Goal: Information Seeking & Learning: Learn about a topic

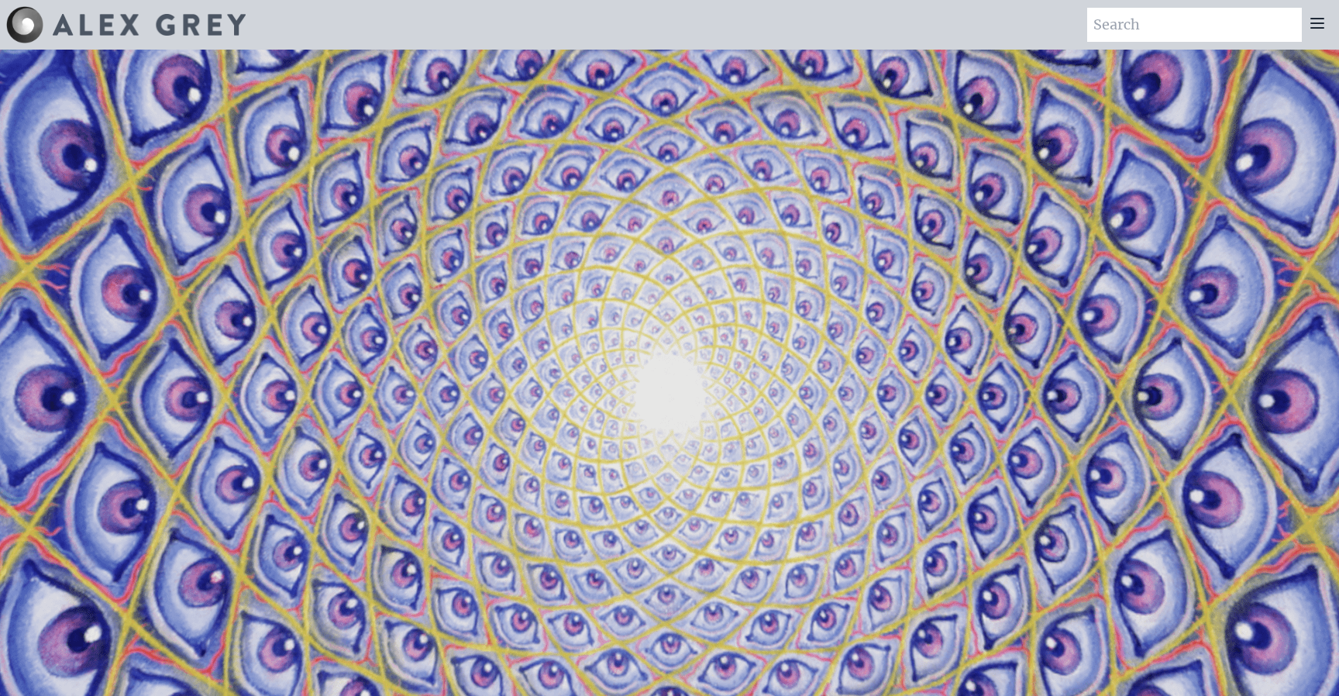
click at [1315, 29] on icon at bounding box center [1317, 23] width 19 height 19
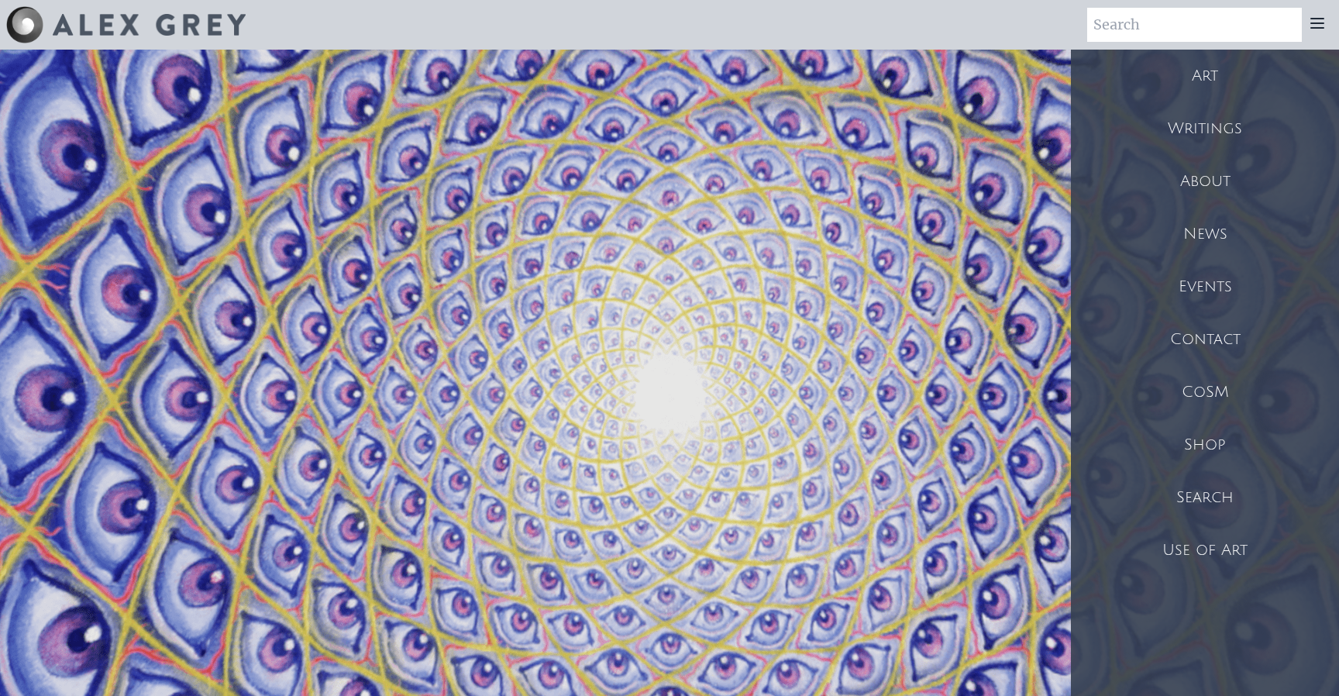
click at [1197, 73] on div "Art" at bounding box center [1205, 76] width 268 height 53
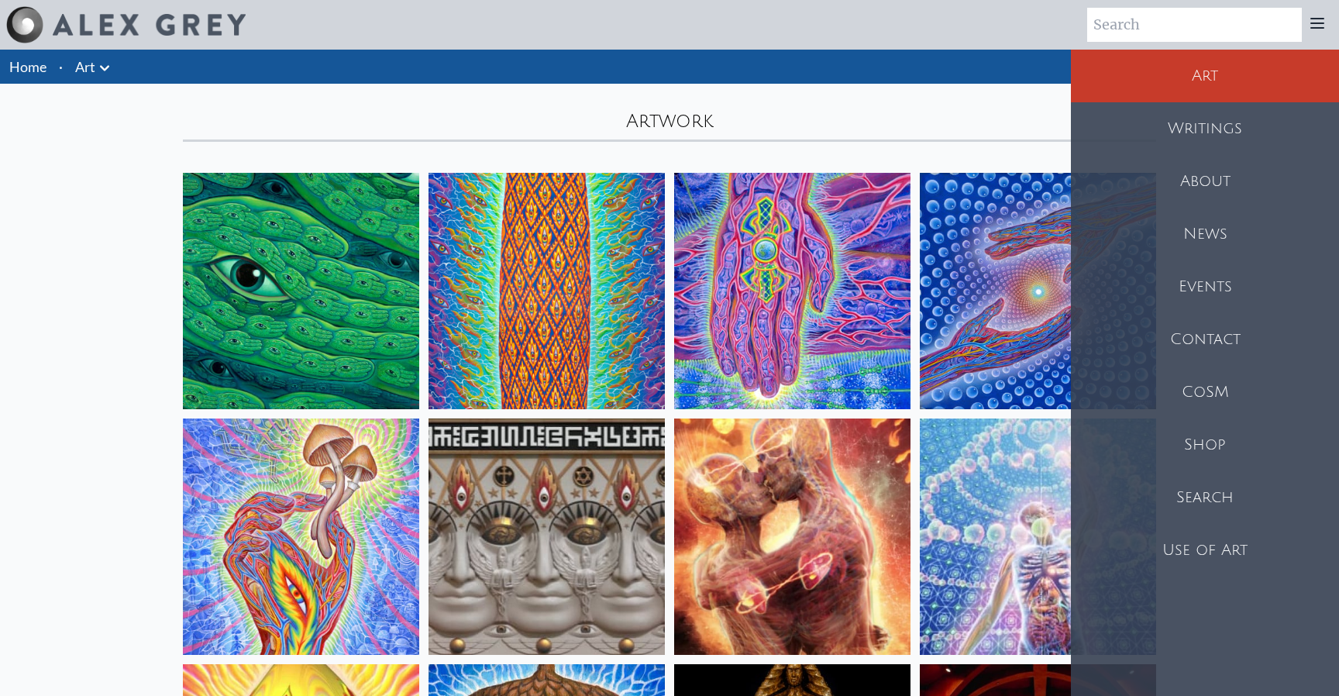
click at [1195, 29] on input "search" at bounding box center [1194, 25] width 215 height 34
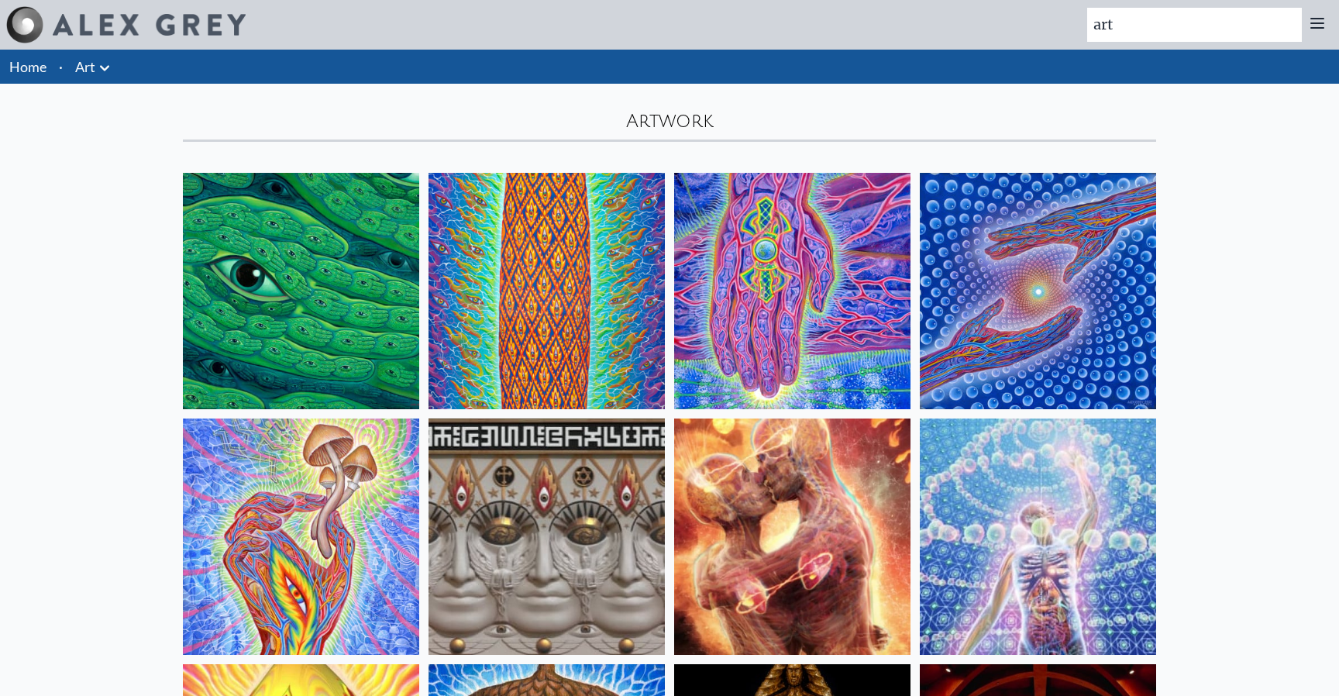
type input "art"
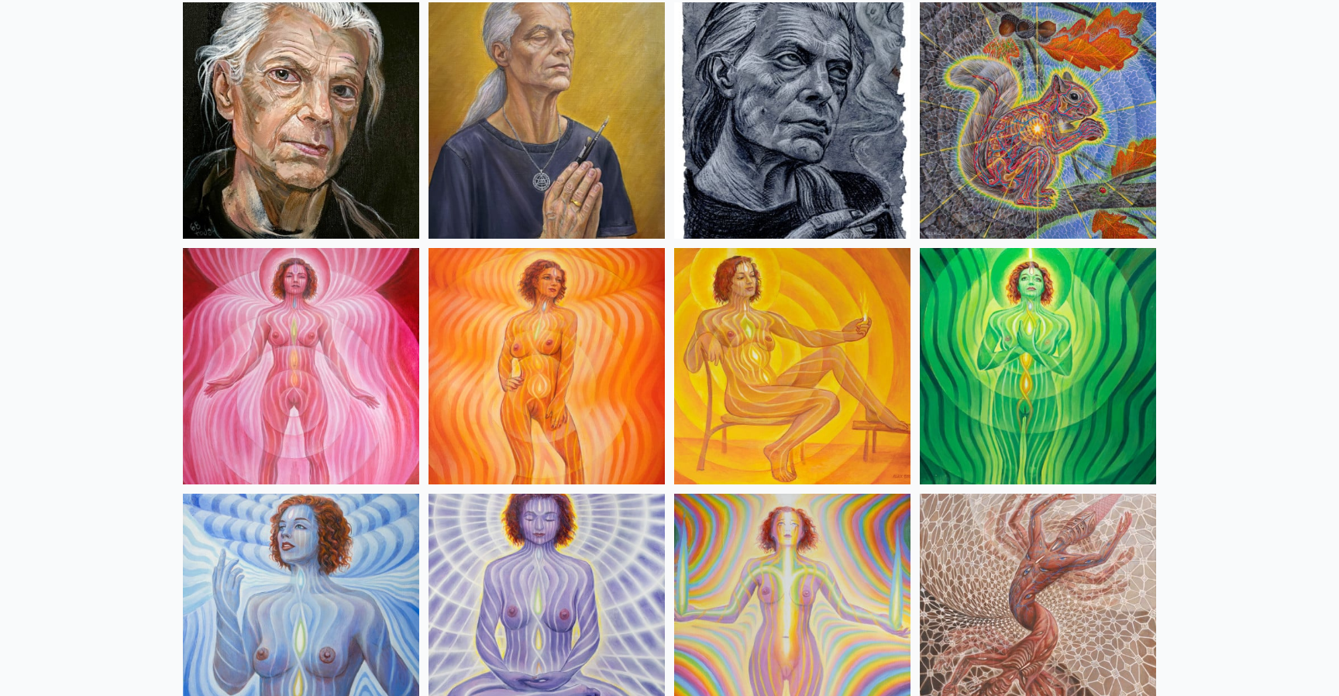
scroll to position [1004, 0]
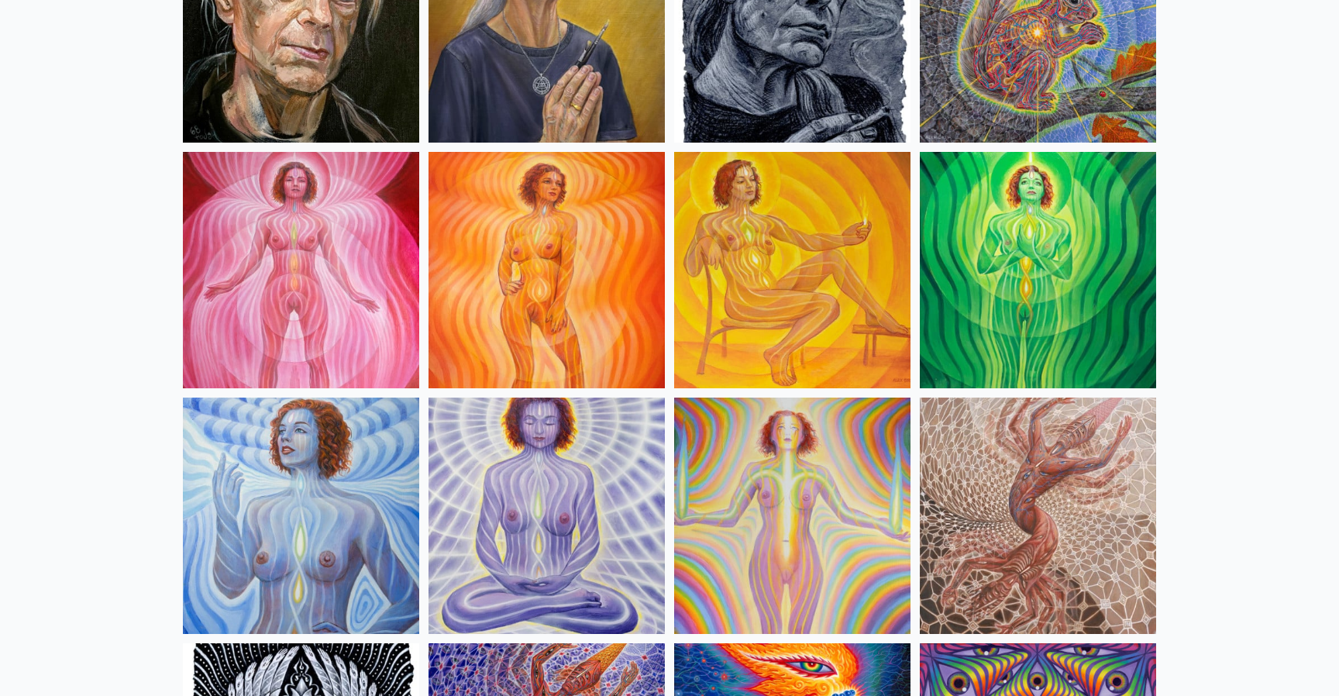
drag, startPoint x: 634, startPoint y: 393, endPoint x: 627, endPoint y: 363, distance: 31.0
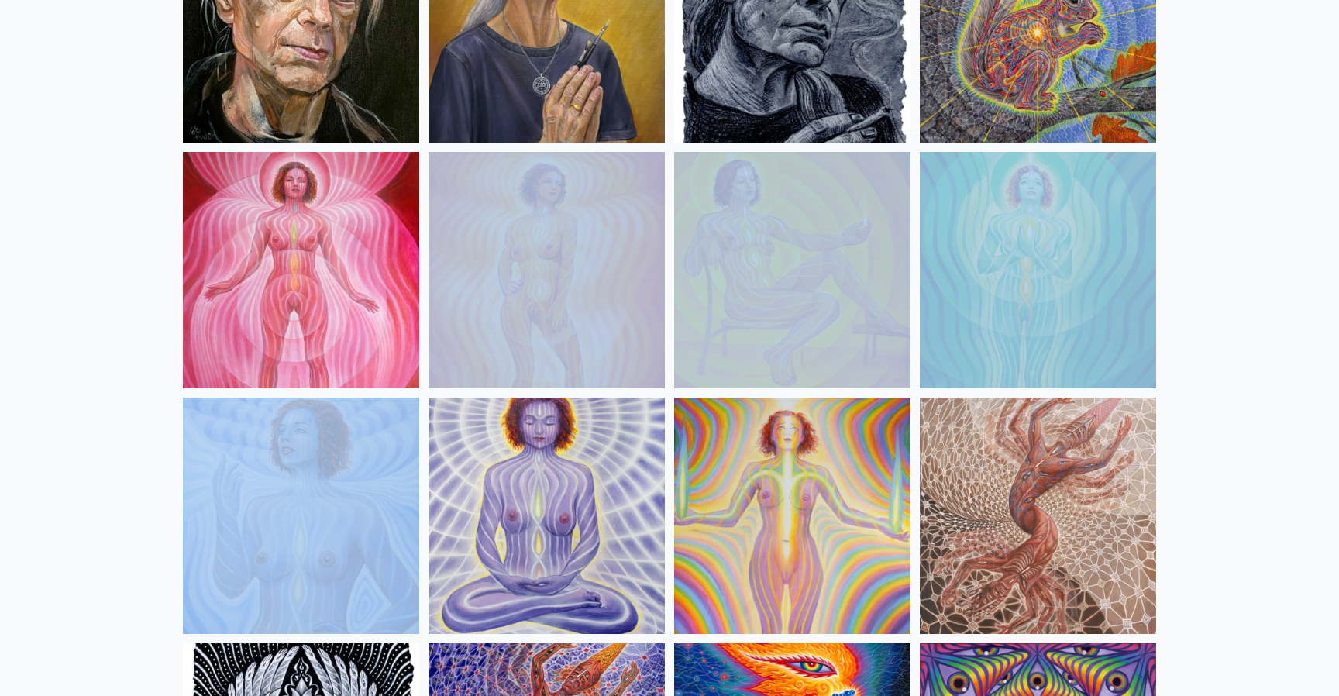
click at [627, 363] on img at bounding box center [547, 270] width 236 height 236
click at [544, 298] on img at bounding box center [547, 270] width 236 height 236
click at [513, 329] on img at bounding box center [547, 270] width 236 height 236
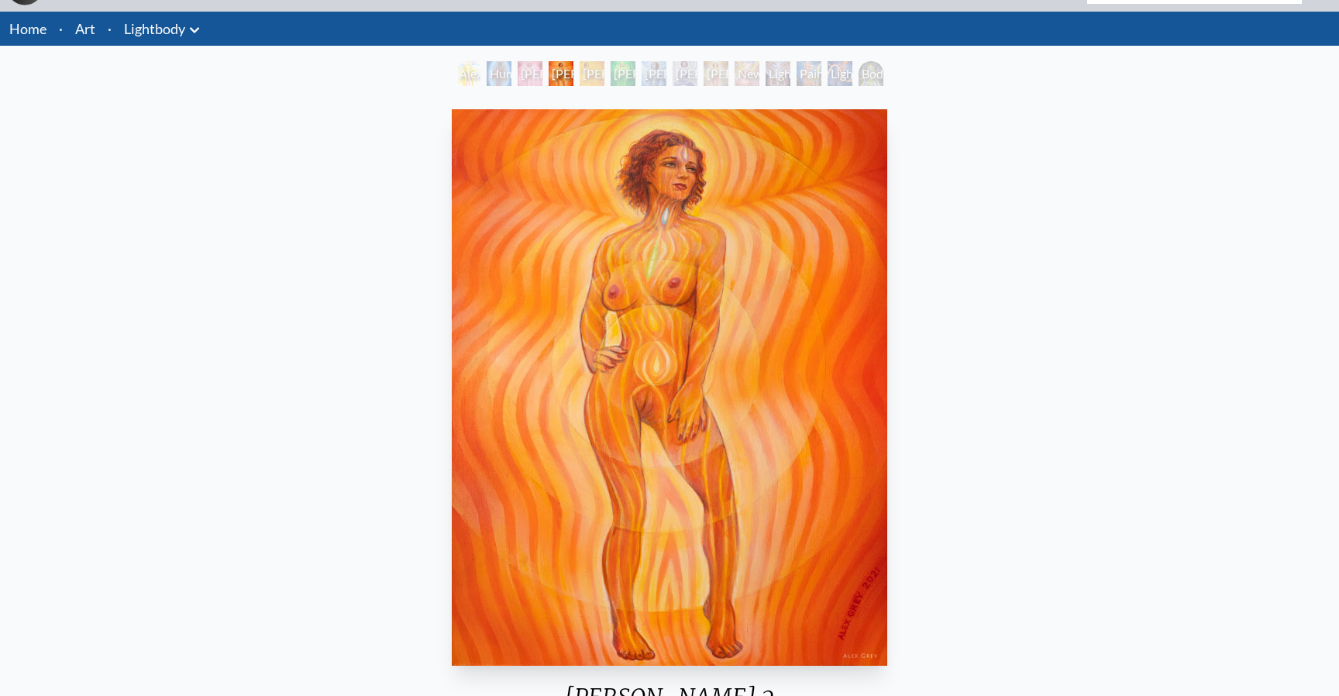
scroll to position [34, 0]
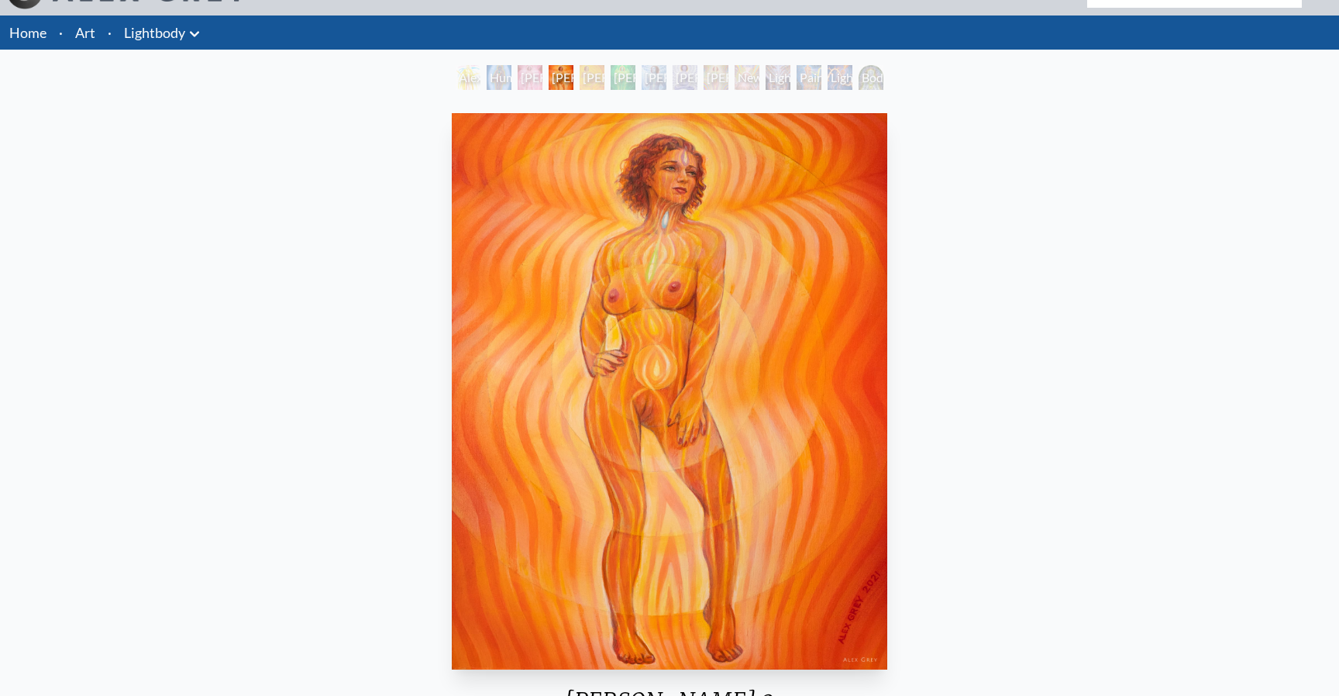
click at [574, 81] on div "[PERSON_NAME] 2" at bounding box center [561, 77] width 25 height 25
click at [569, 84] on div "Lightbody 2" at bounding box center [561, 77] width 25 height 25
click at [620, 76] on div "Lightbody 4" at bounding box center [623, 77] width 25 height 25
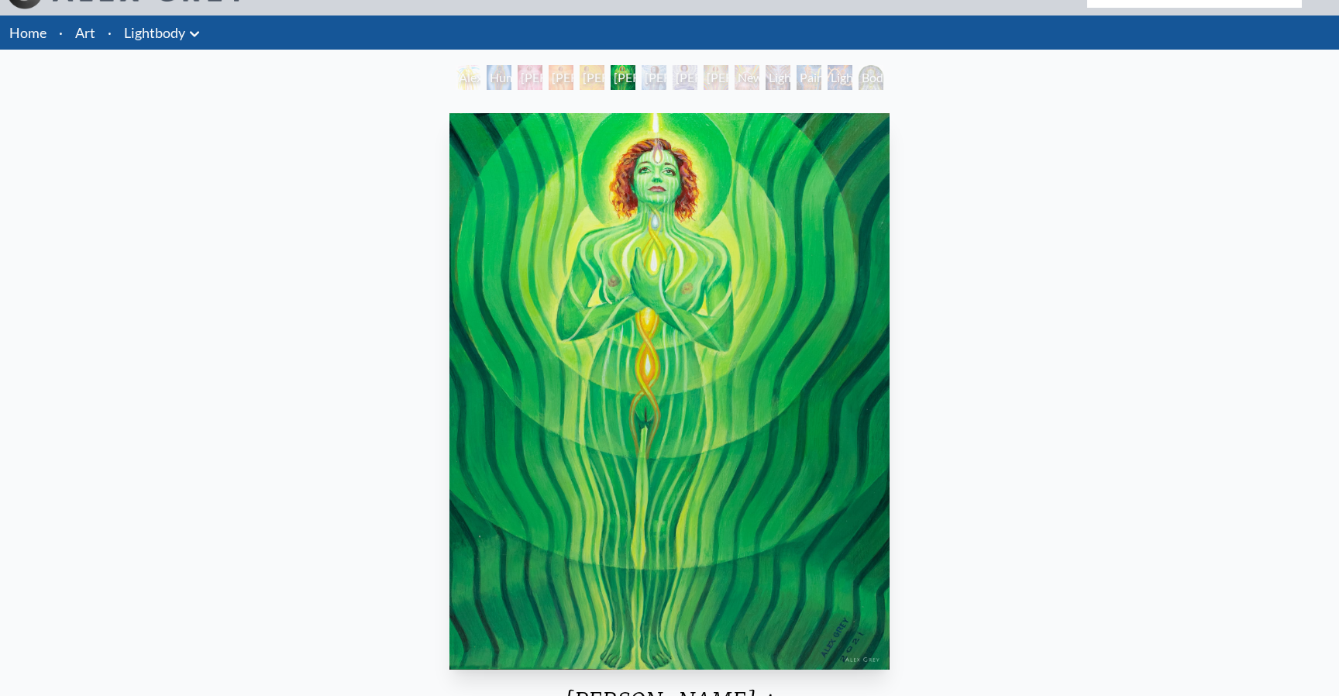
click at [667, 78] on div "Lightbody 5" at bounding box center [654, 77] width 25 height 25
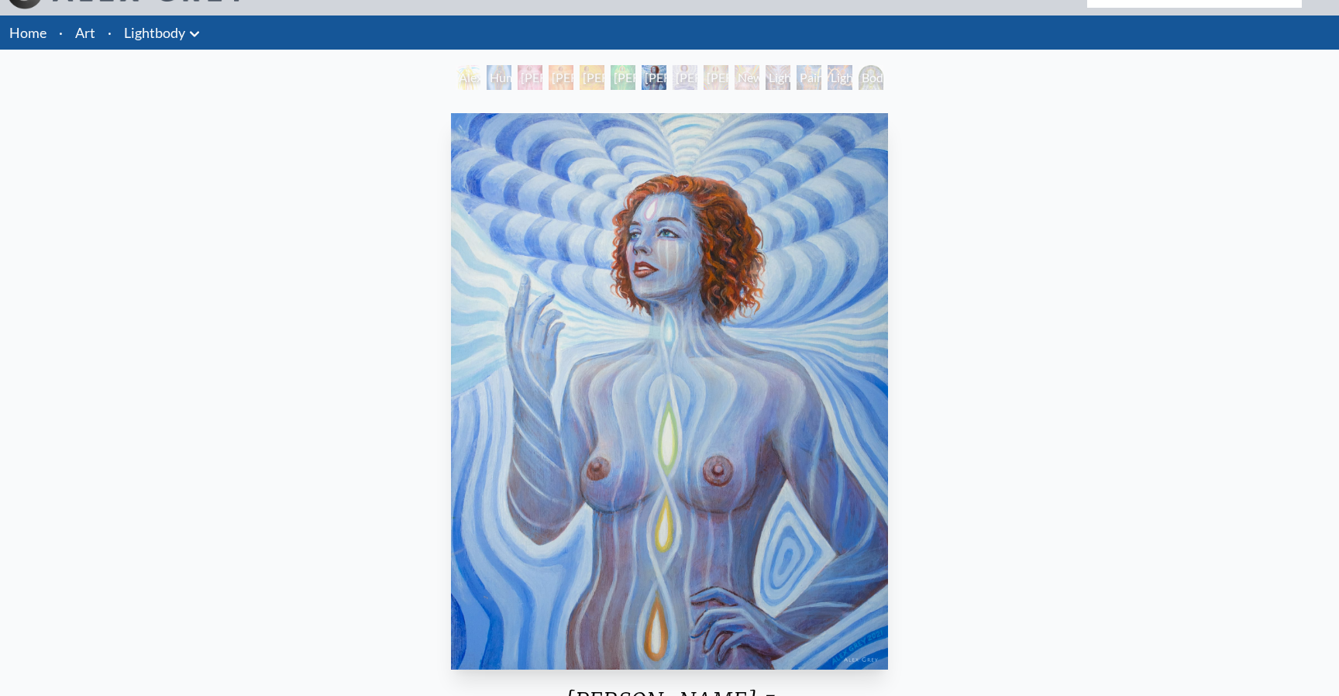
click at [719, 89] on div "Lightbody 7" at bounding box center [716, 77] width 25 height 25
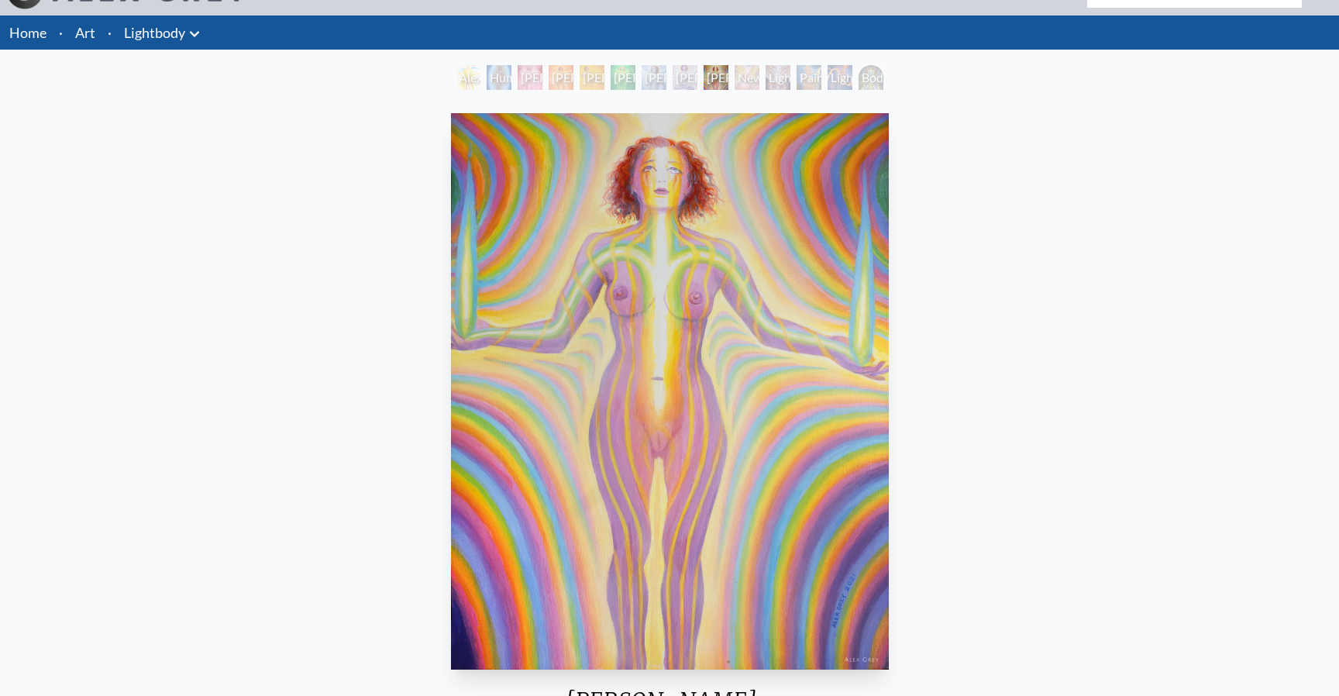
click at [769, 78] on div "Lightweaver" at bounding box center [778, 77] width 25 height 25
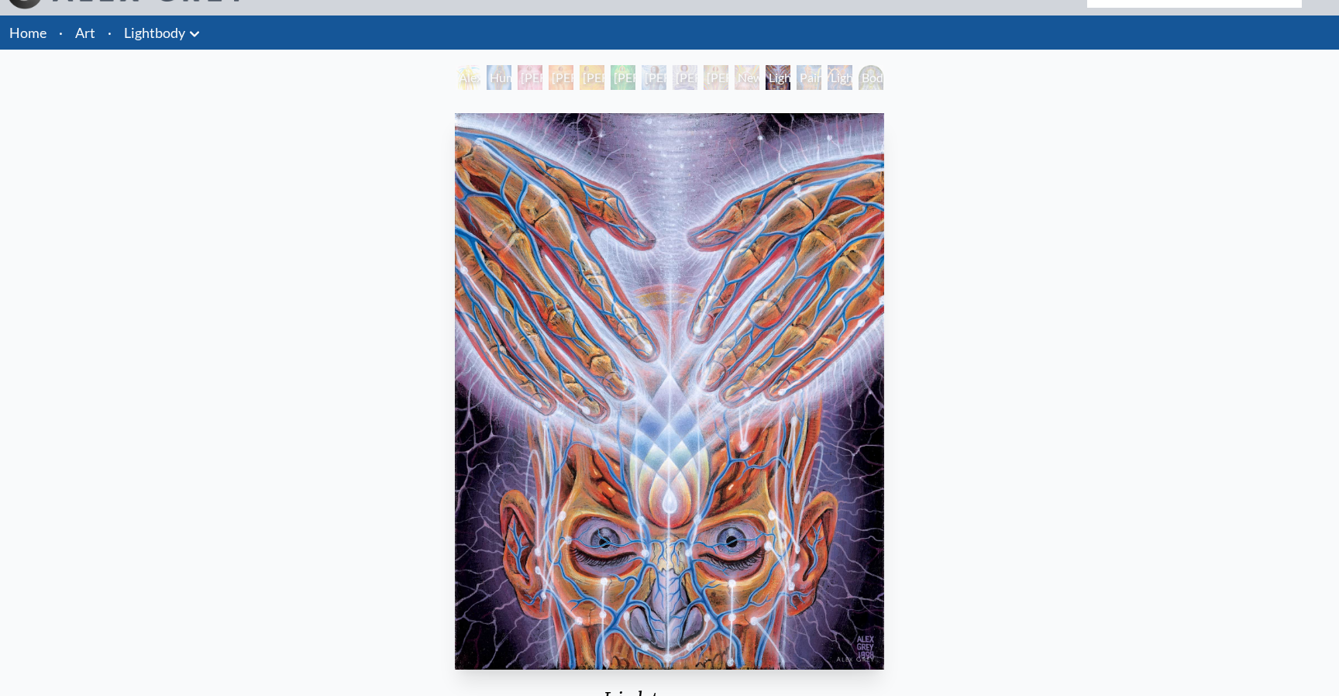
click at [829, 79] on div "Lightworker" at bounding box center [840, 77] width 25 height 25
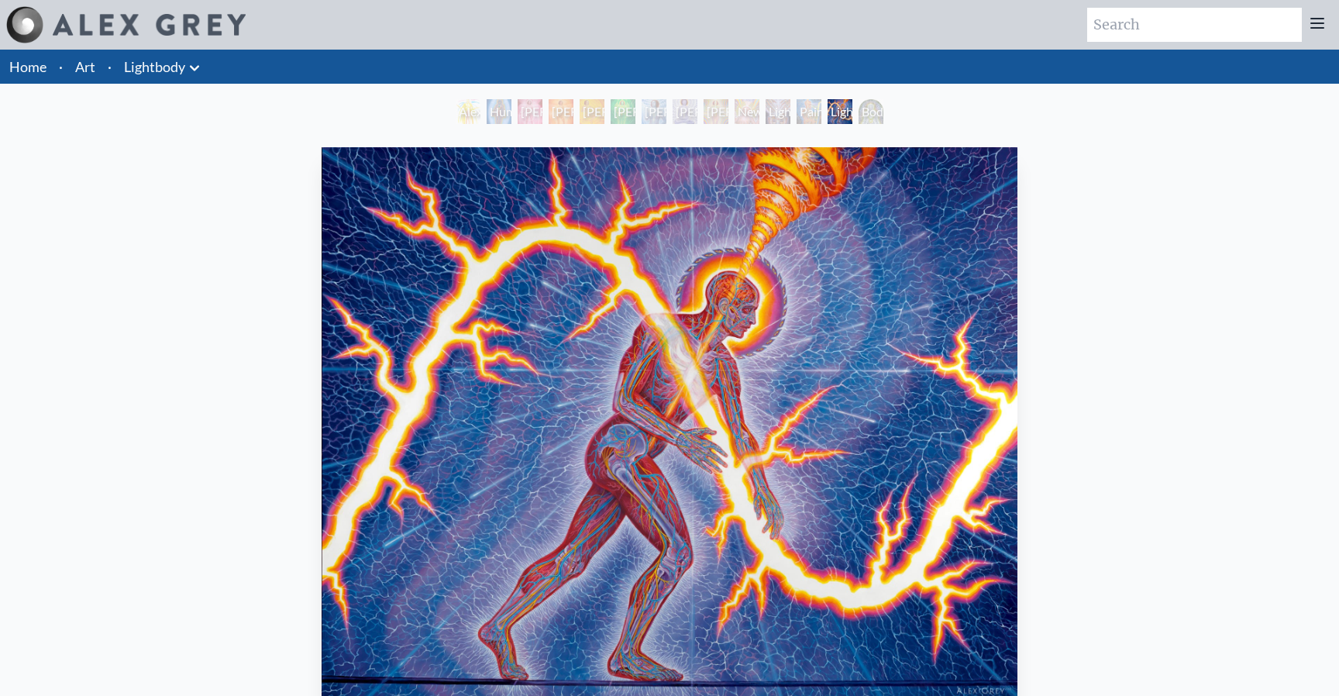
click at [180, 76] on link "Lightbody" at bounding box center [154, 67] width 61 height 22
click at [191, 69] on icon at bounding box center [194, 68] width 19 height 19
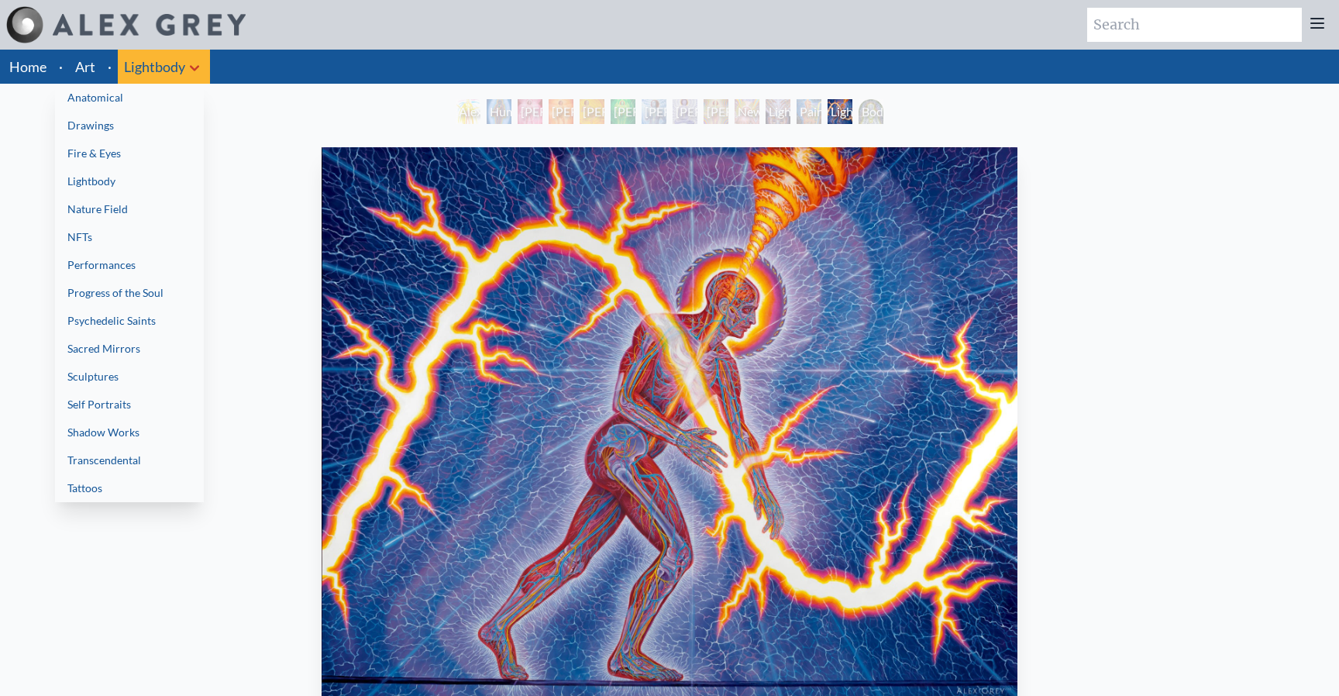
click at [119, 209] on link "Nature Field" at bounding box center [129, 209] width 149 height 28
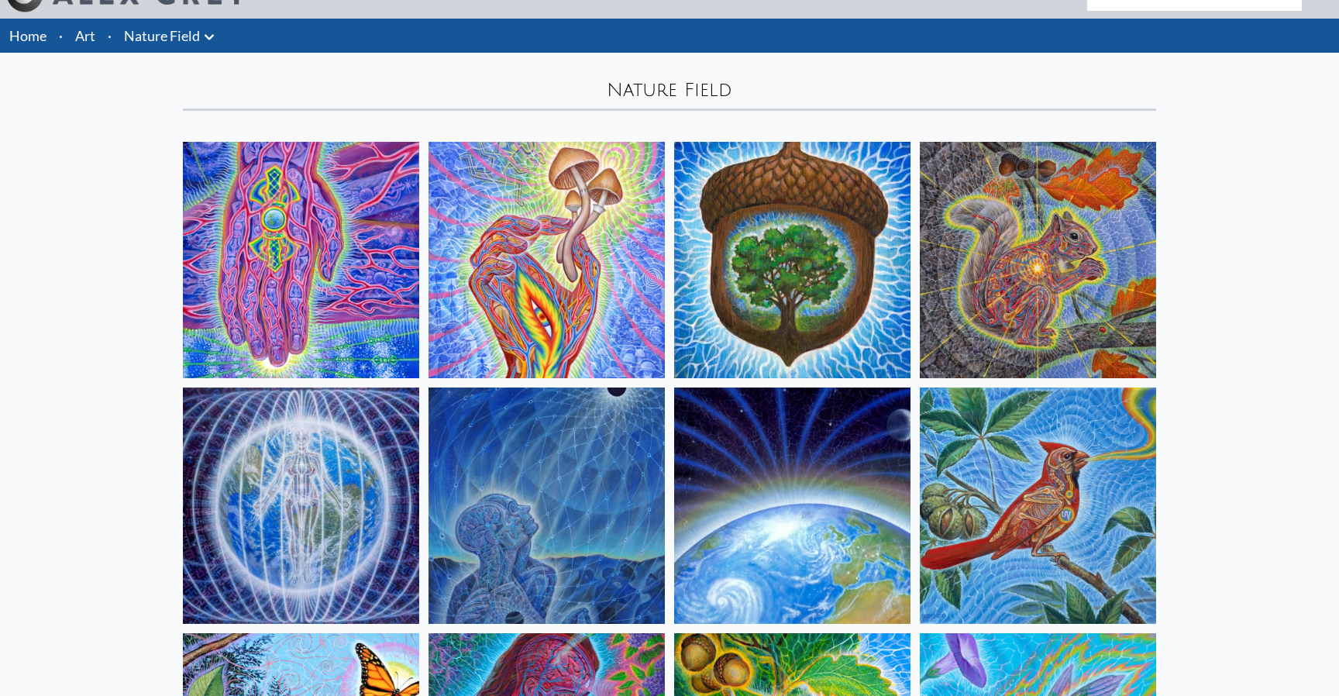
scroll to position [26, 0]
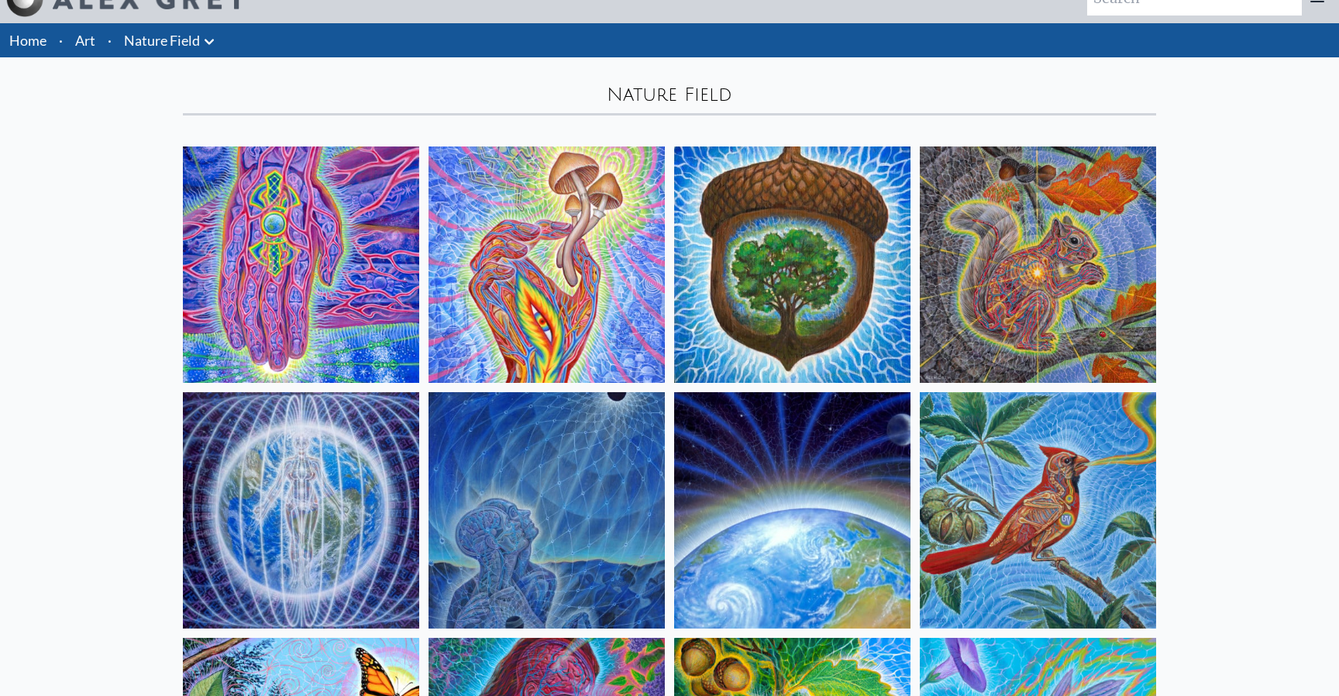
click at [146, 43] on link "Nature Field" at bounding box center [162, 40] width 76 height 22
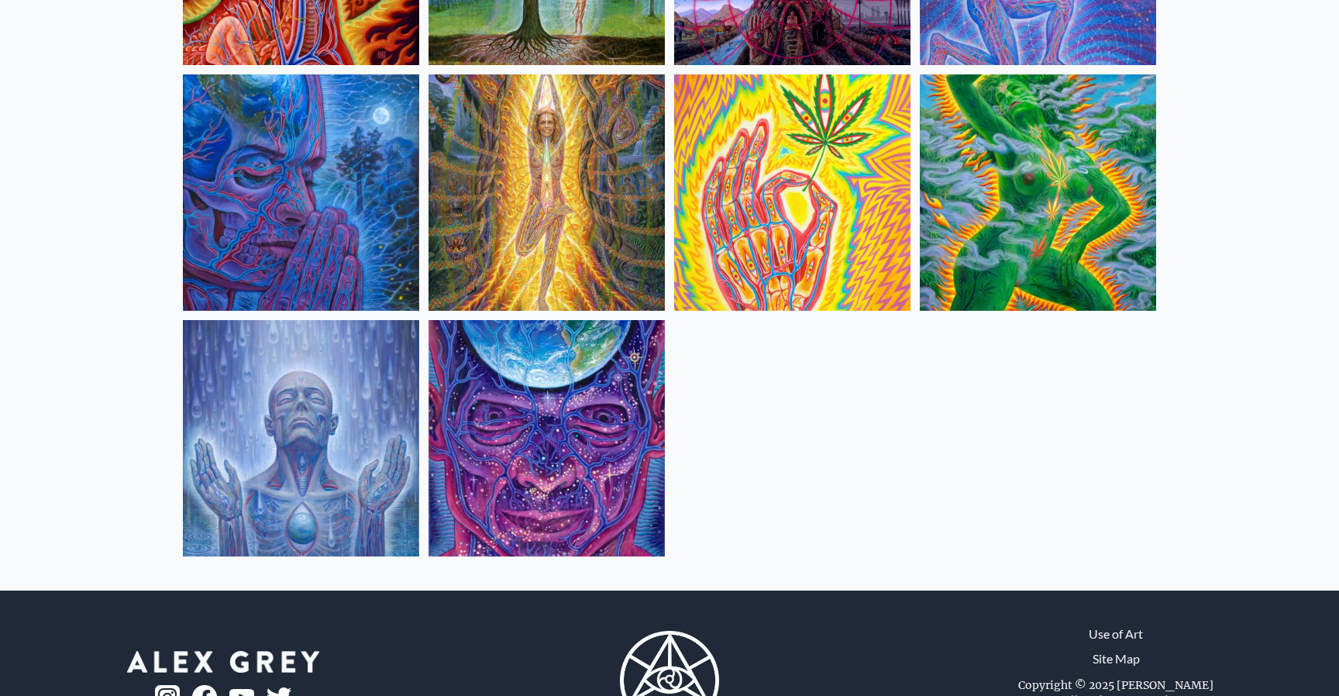
scroll to position [1078, 0]
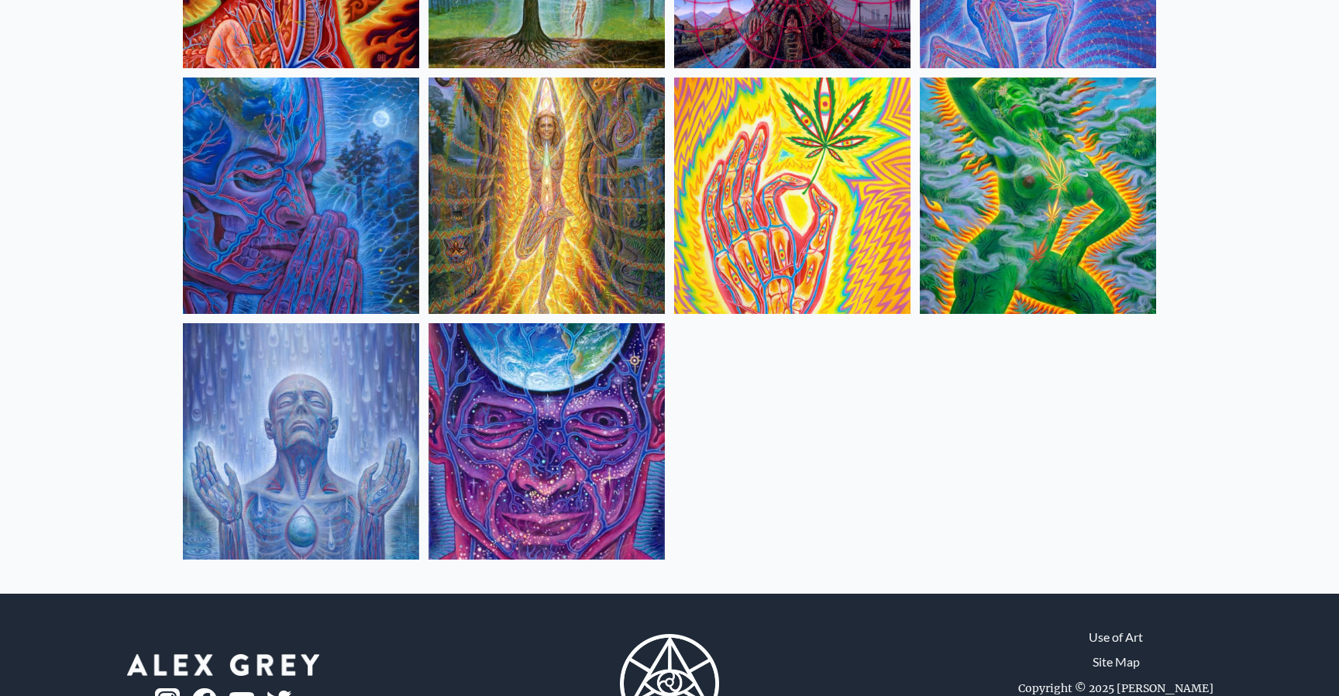
click at [357, 194] on img at bounding box center [301, 196] width 236 height 236
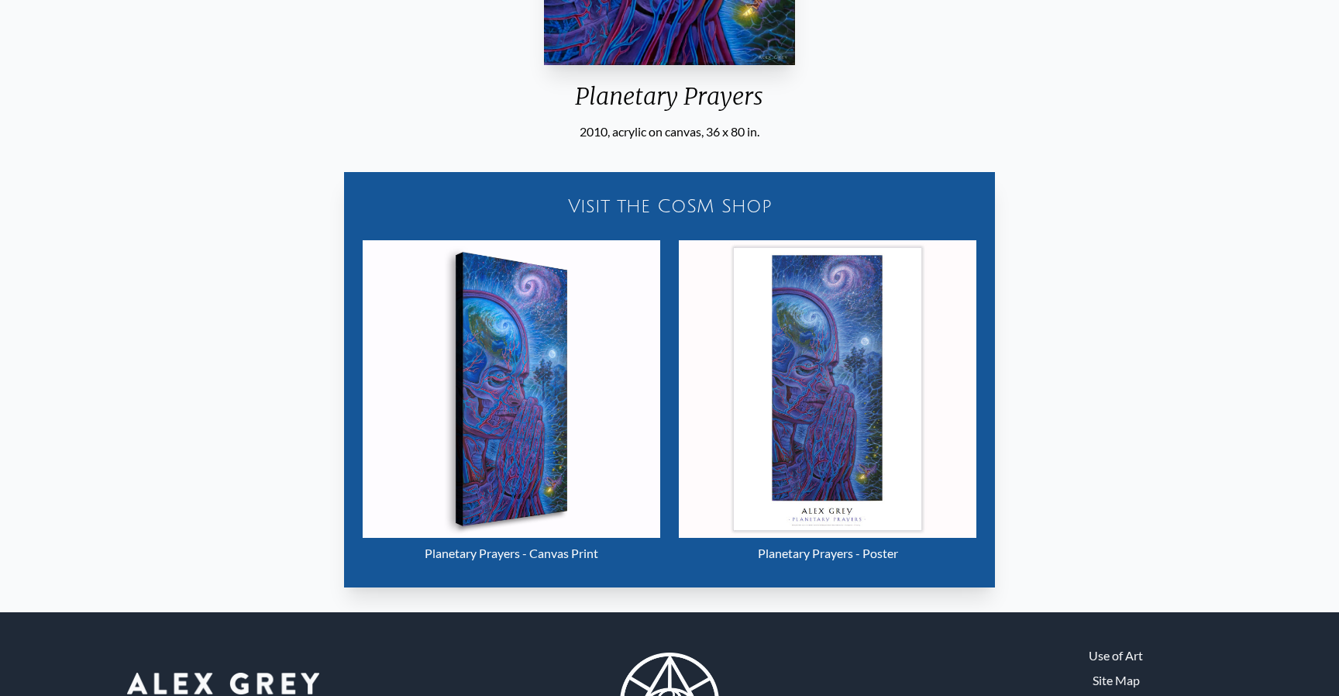
scroll to position [627, 0]
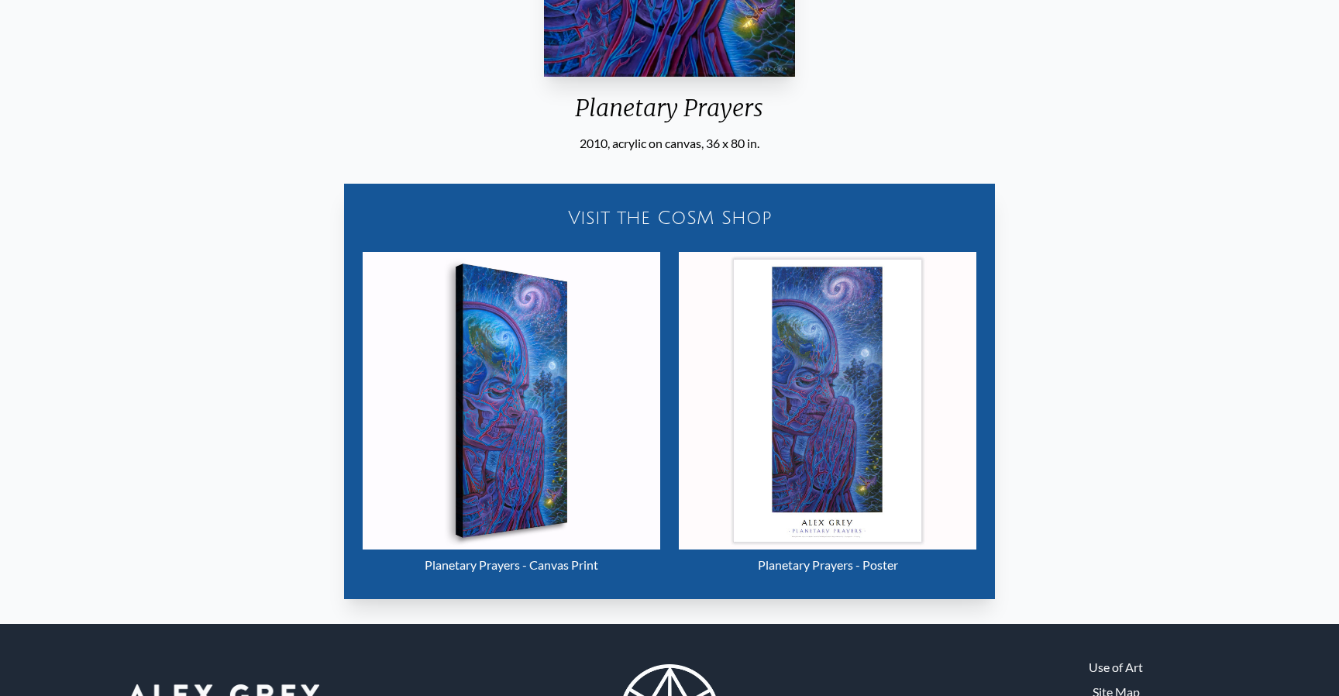
click at [646, 212] on div "Visit the CoSM Shop" at bounding box center [669, 218] width 632 height 50
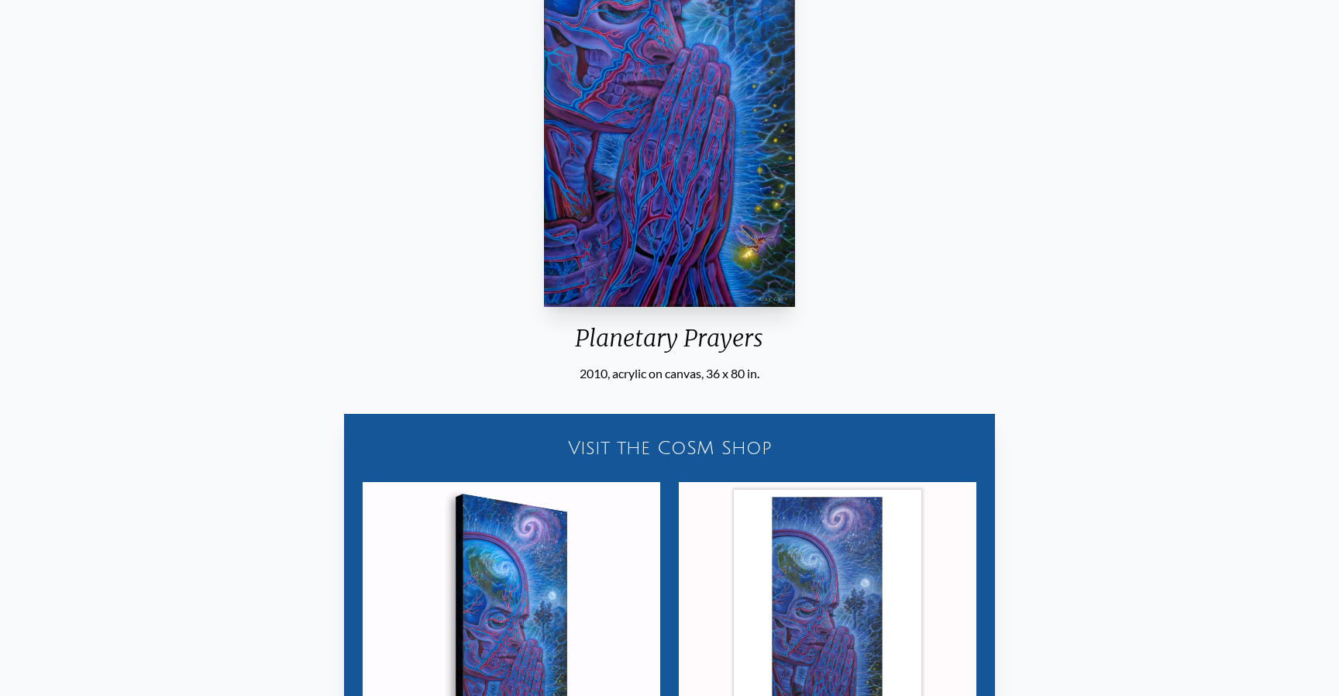
scroll to position [0, 0]
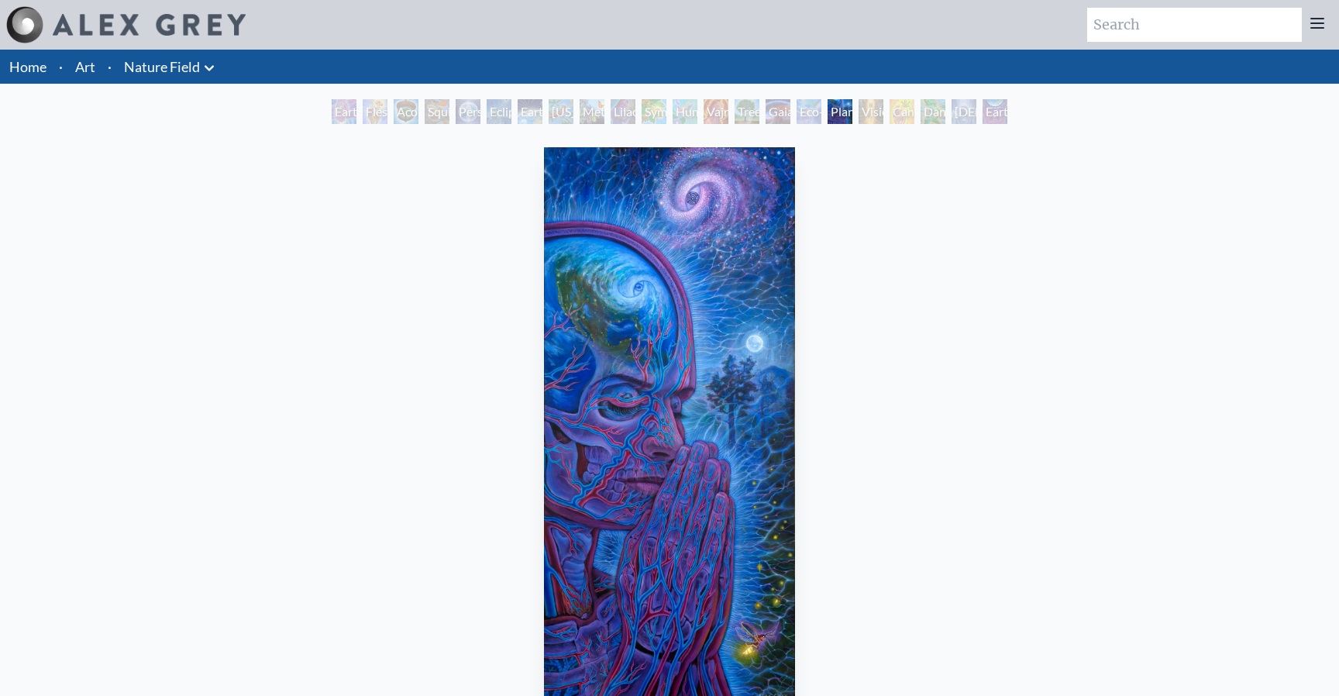
click at [88, 69] on link "Art" at bounding box center [85, 67] width 20 height 22
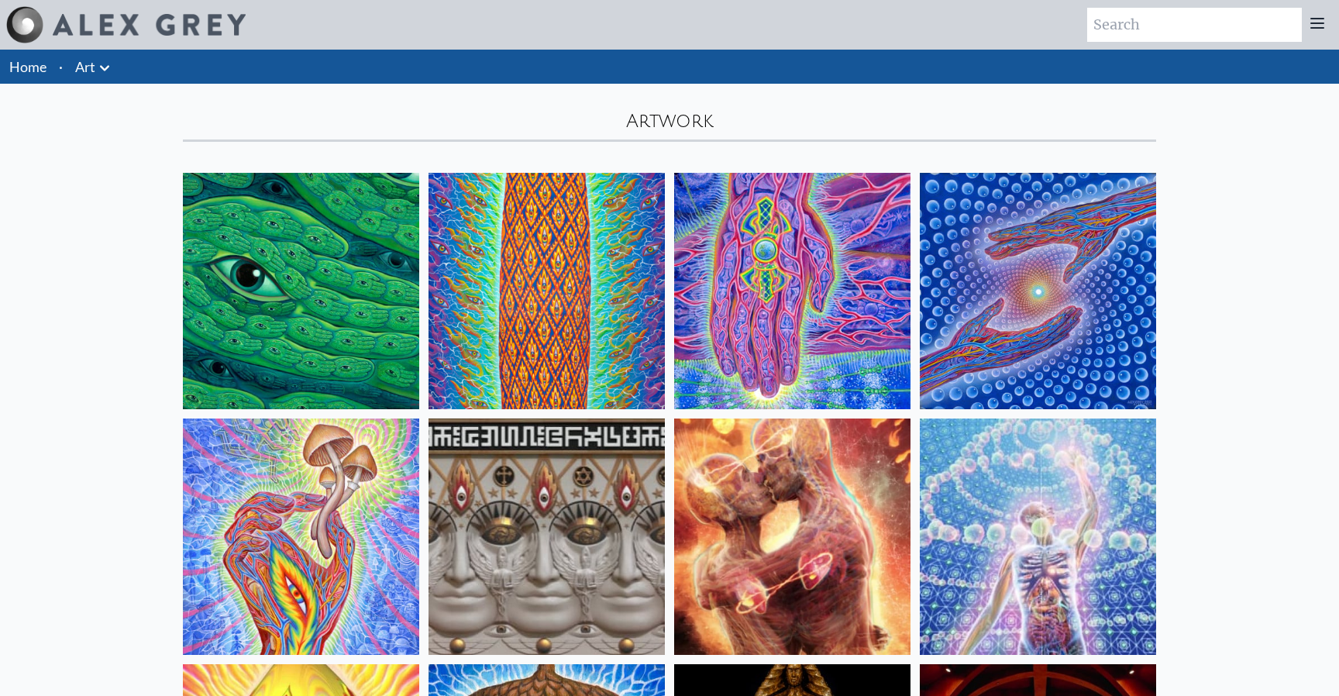
click at [98, 70] on icon at bounding box center [104, 68] width 19 height 19
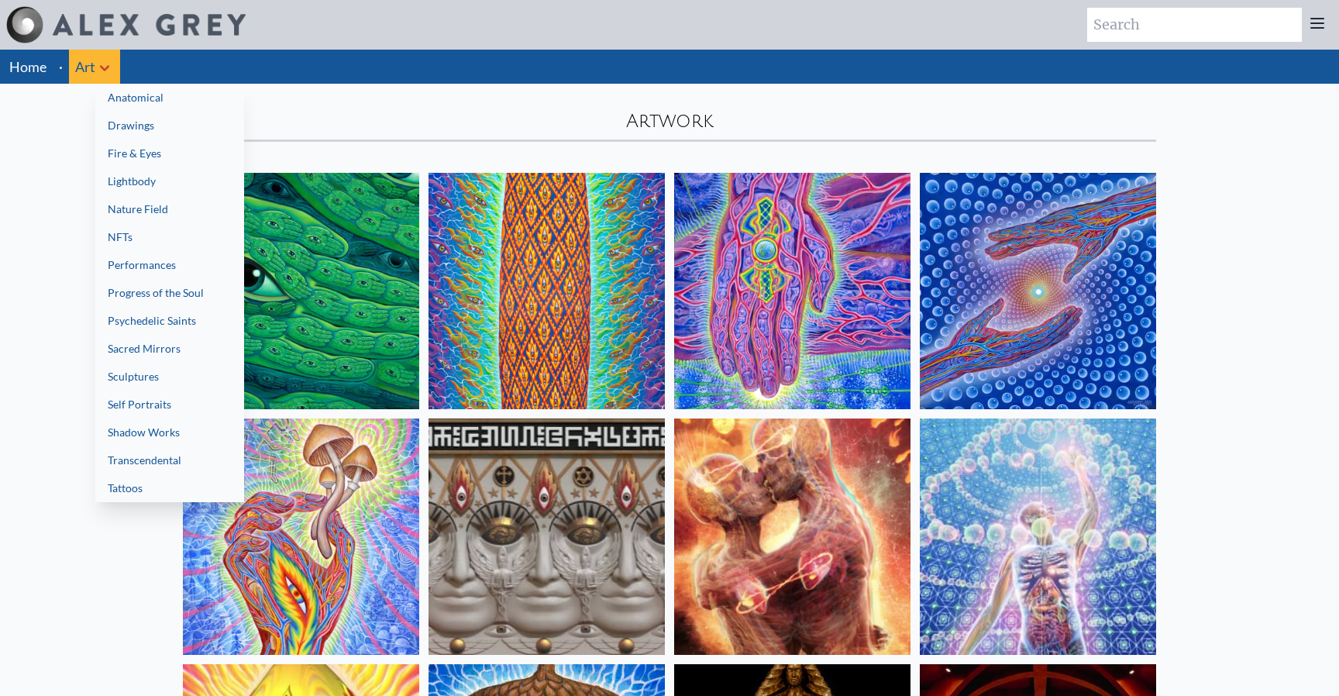
click at [553, 84] on div at bounding box center [669, 348] width 1339 height 696
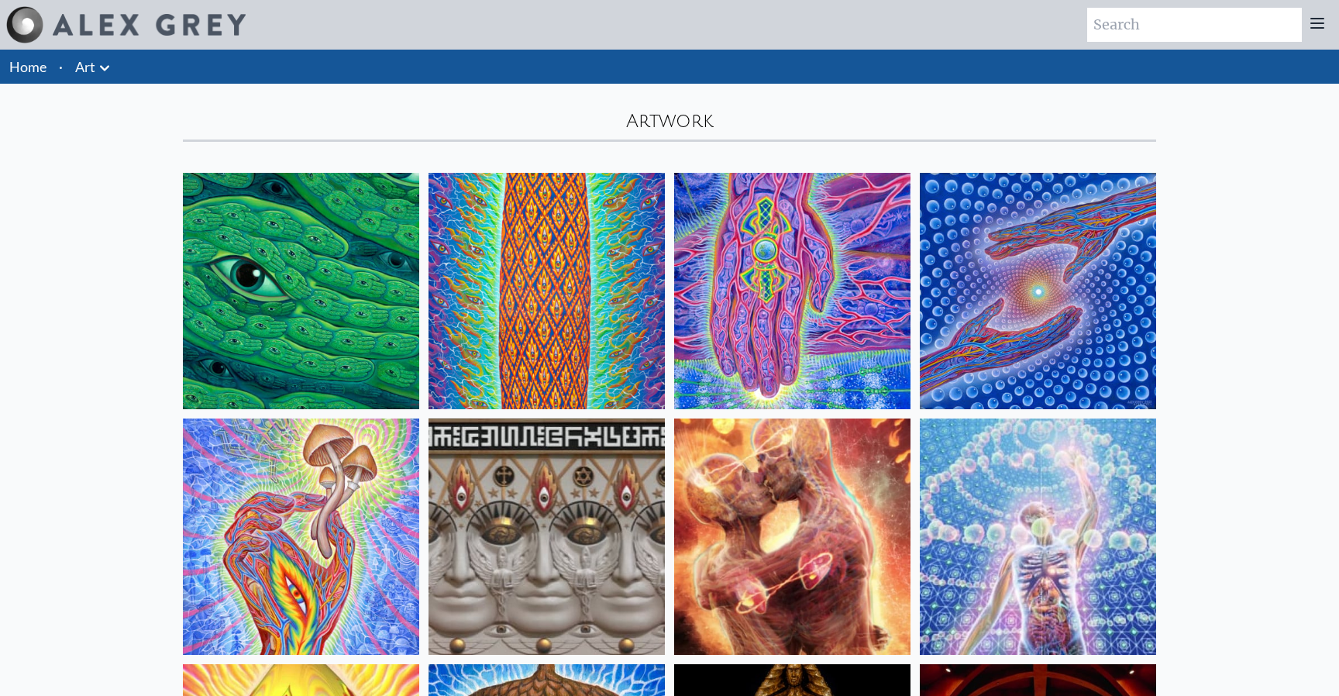
click at [1318, 26] on icon at bounding box center [1317, 23] width 19 height 19
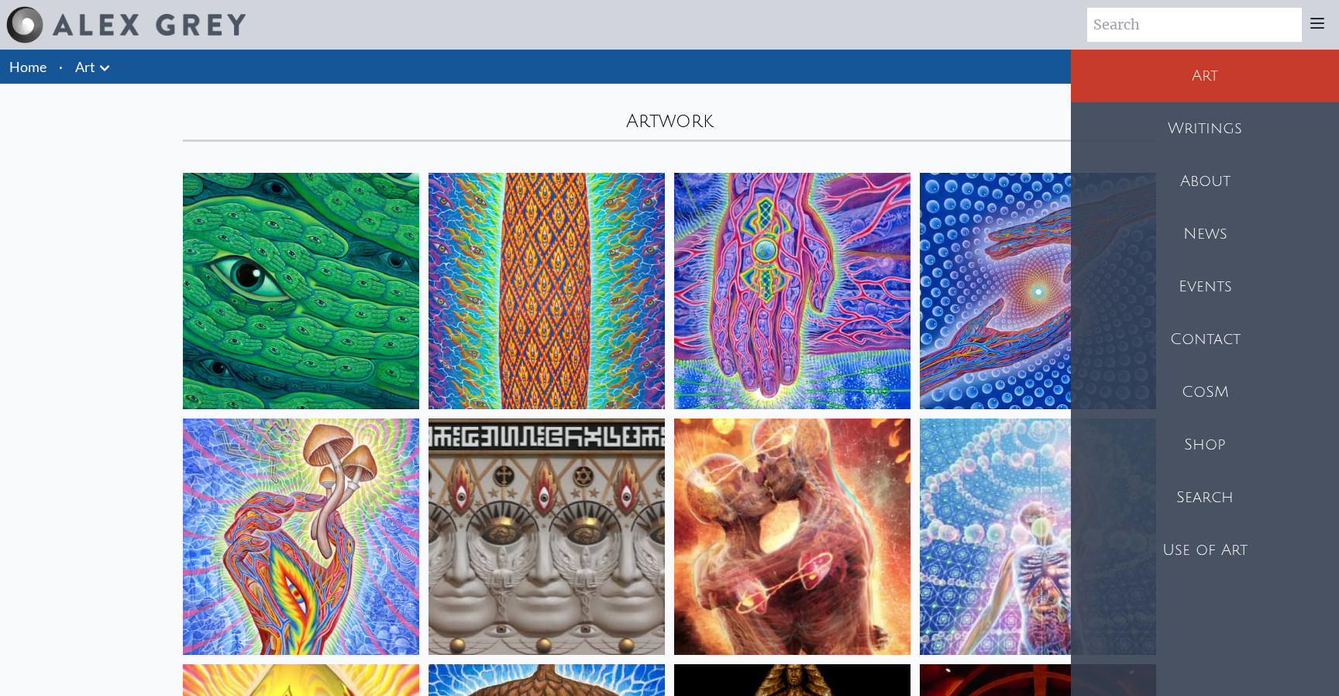
click at [1211, 132] on div "Writings" at bounding box center [1205, 128] width 268 height 53
click at [684, 122] on div "Artwork" at bounding box center [670, 113] width 992 height 58
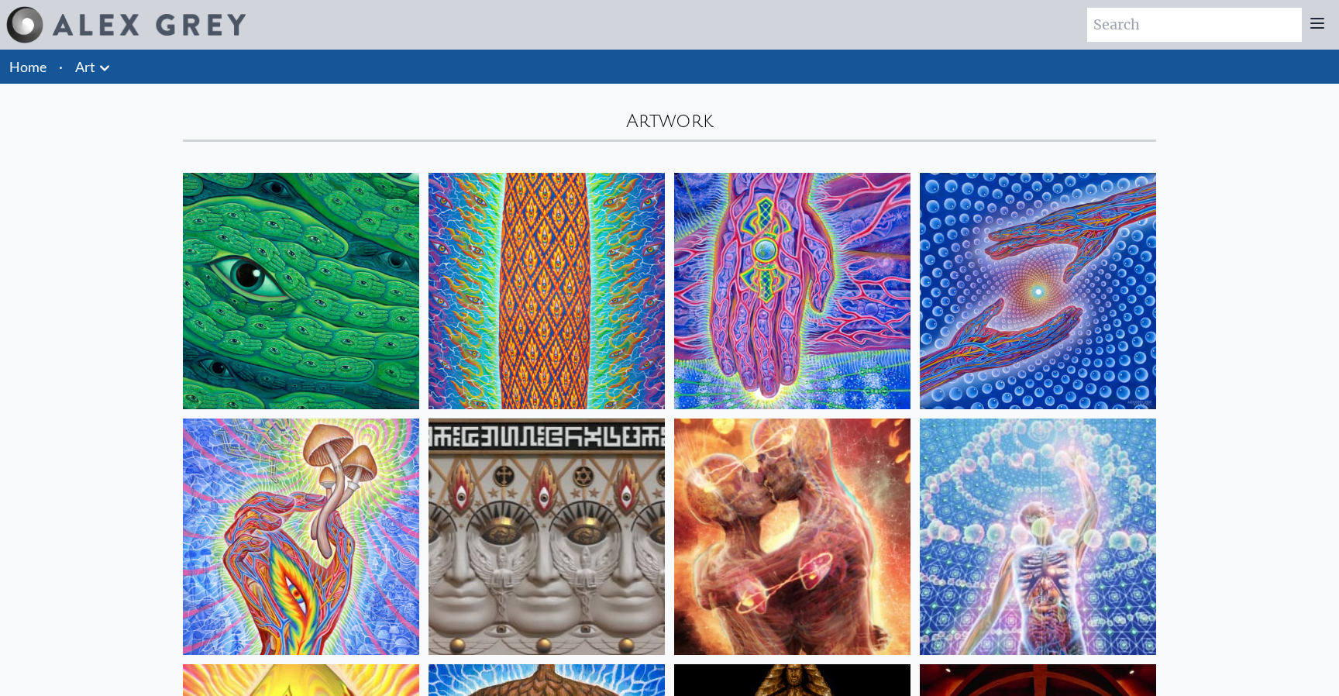
click at [684, 122] on div "Artwork" at bounding box center [670, 113] width 992 height 58
copy div "Artwork"
click at [662, 120] on div "Artwork" at bounding box center [670, 113] width 992 height 58
click at [673, 117] on div "Artwork" at bounding box center [670, 113] width 992 height 58
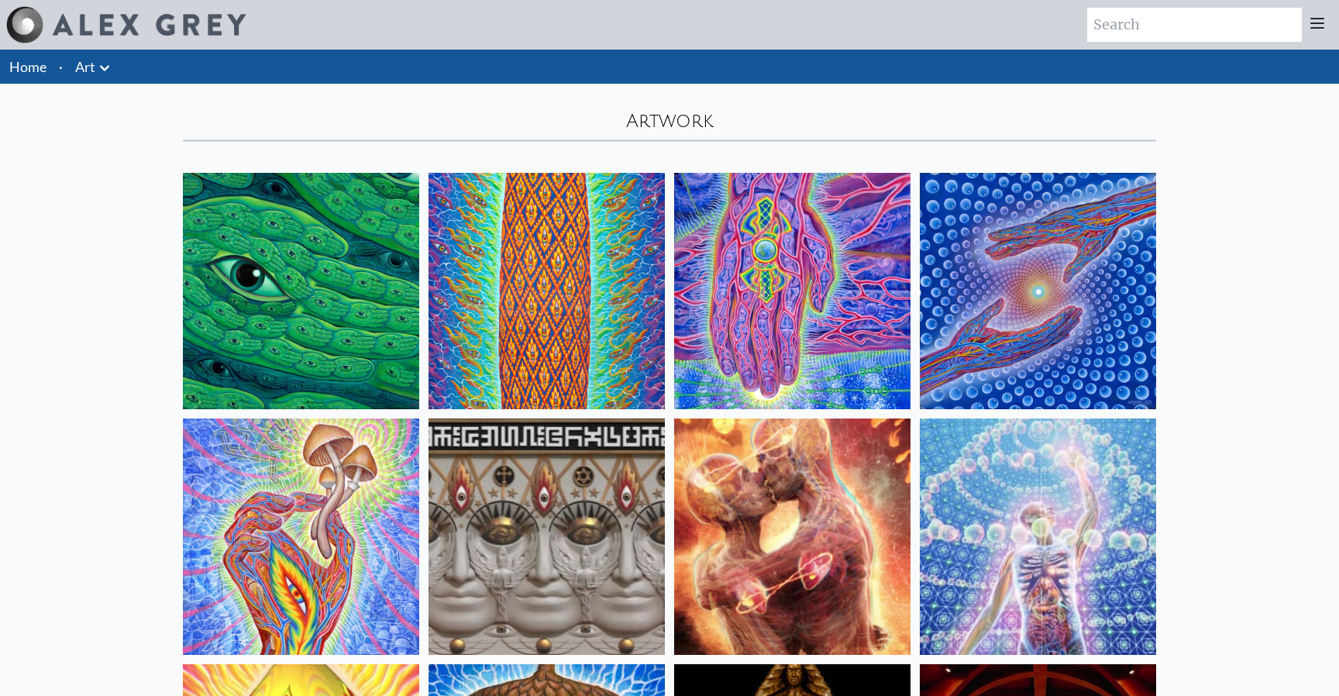
copy div "Artwork"
click at [371, 9] on div "Art Writings About" at bounding box center [669, 25] width 1339 height 50
click at [176, 28] on img at bounding box center [149, 25] width 193 height 22
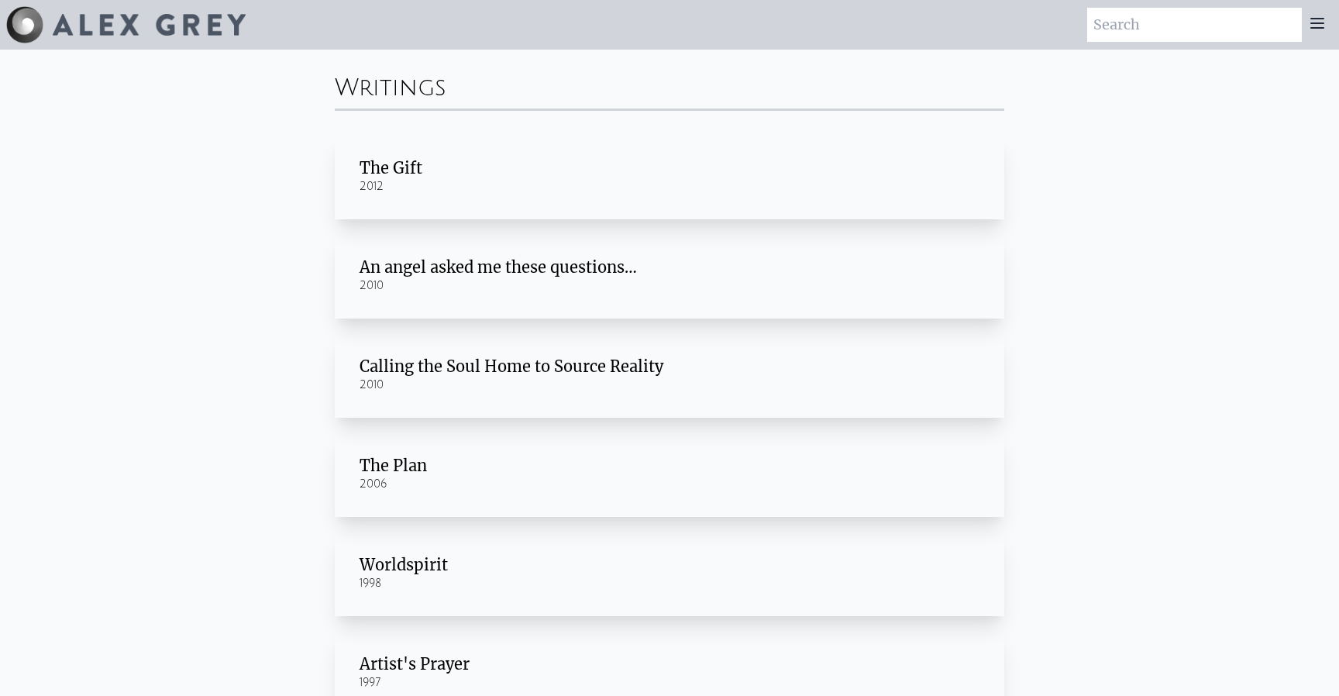
click at [1319, 26] on icon at bounding box center [1317, 23] width 19 height 19
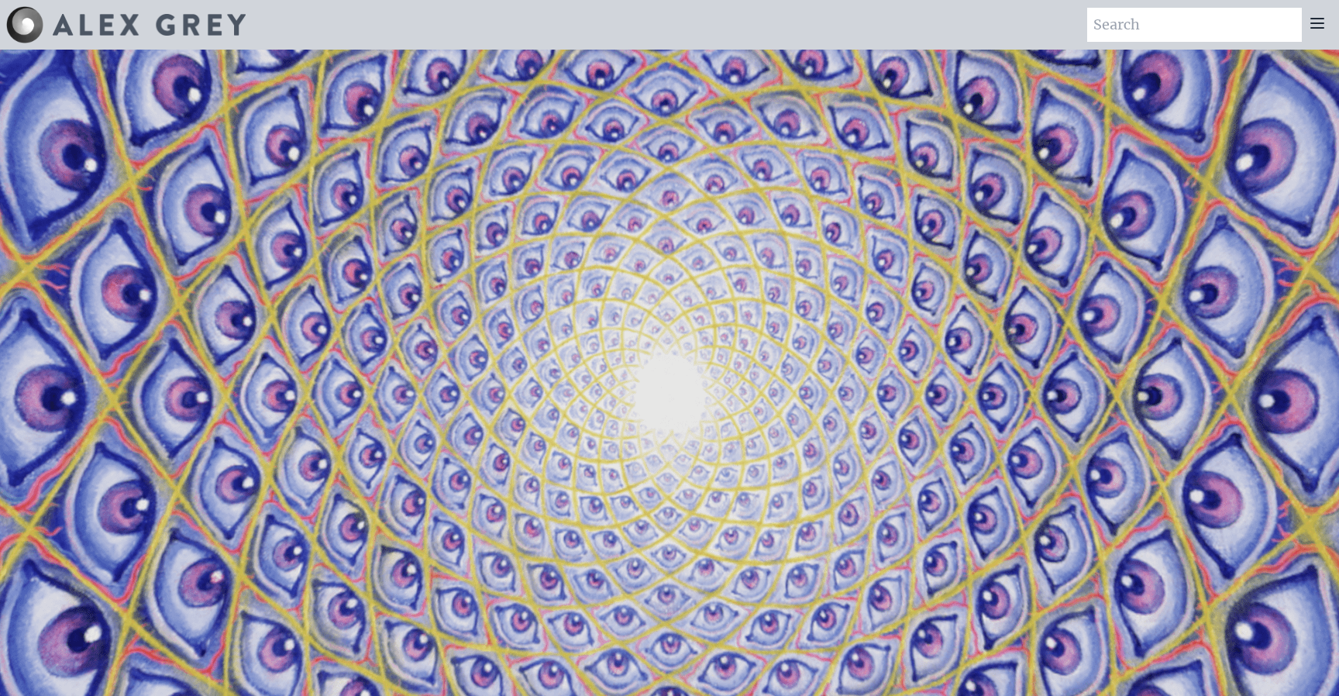
click at [1315, 27] on icon at bounding box center [1317, 23] width 12 height 9
